Goal: Browse casually

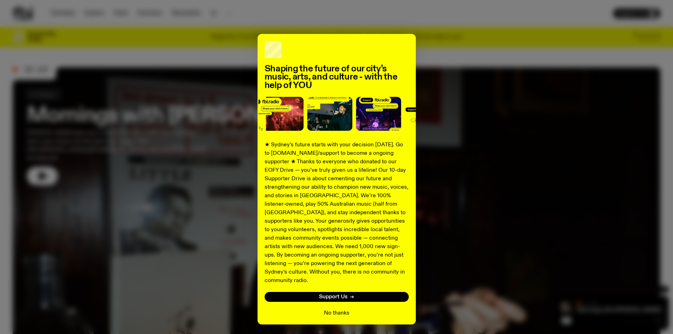
click at [337, 309] on button "No thanks" at bounding box center [336, 313] width 25 height 8
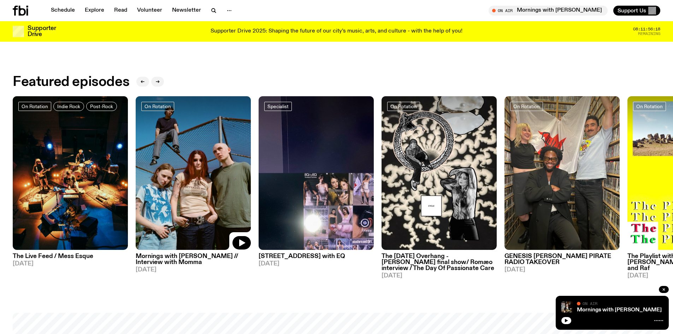
scroll to position [424, 0]
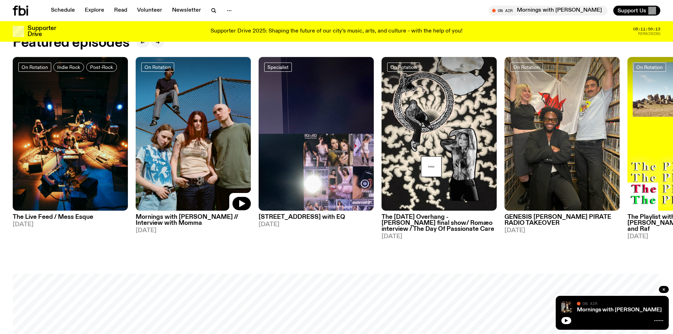
click at [166, 168] on img at bounding box center [193, 134] width 115 height 154
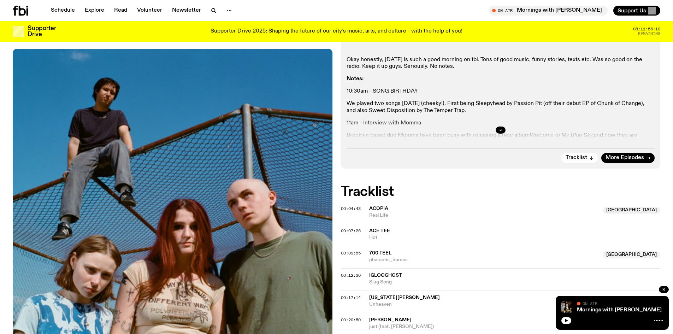
scroll to position [209, 0]
